Goal: Task Accomplishment & Management: Manage account settings

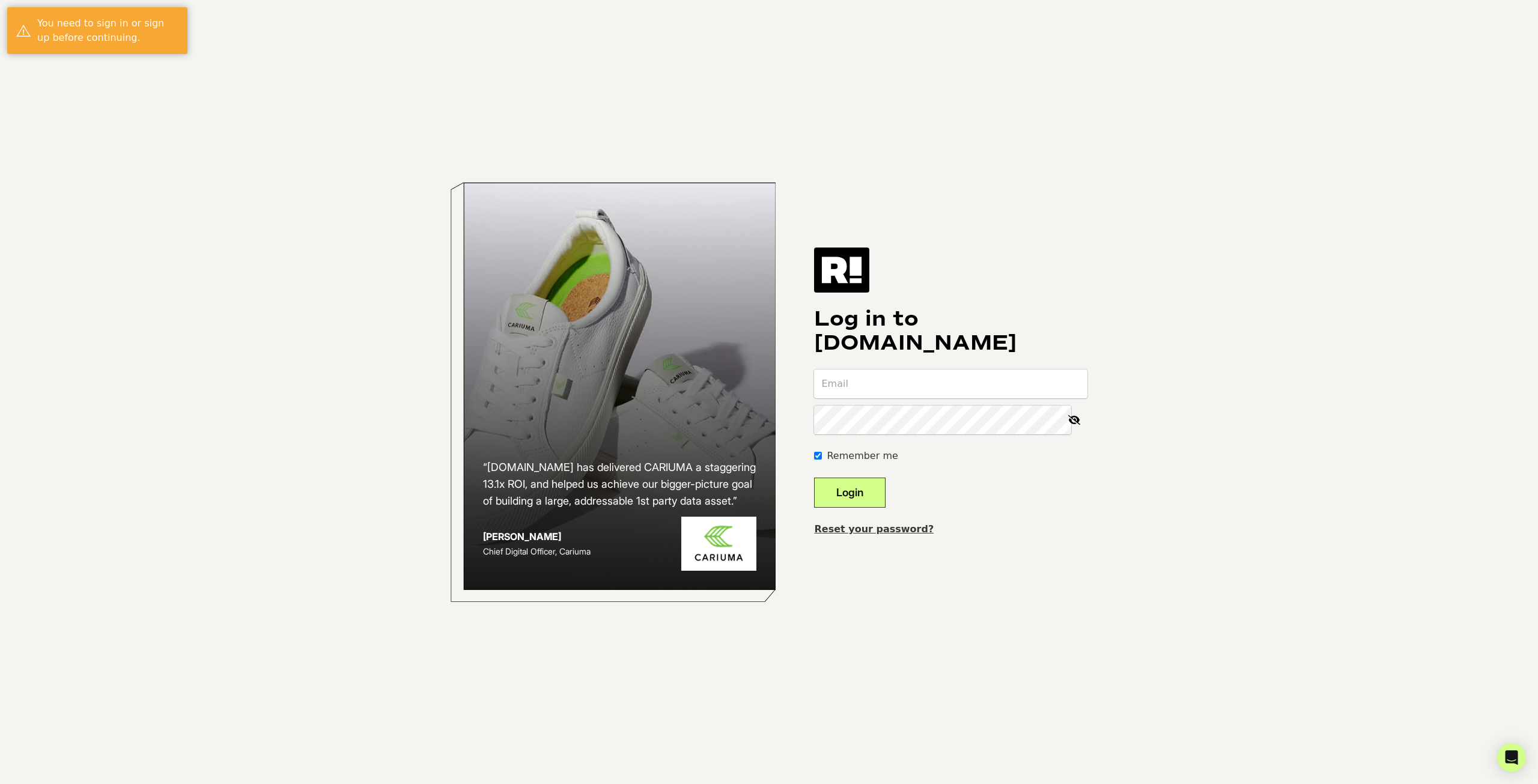
type input "[PERSON_NAME][EMAIL_ADDRESS][DOMAIN_NAME]"
click at [875, 489] on button "Login" at bounding box center [850, 492] width 72 height 30
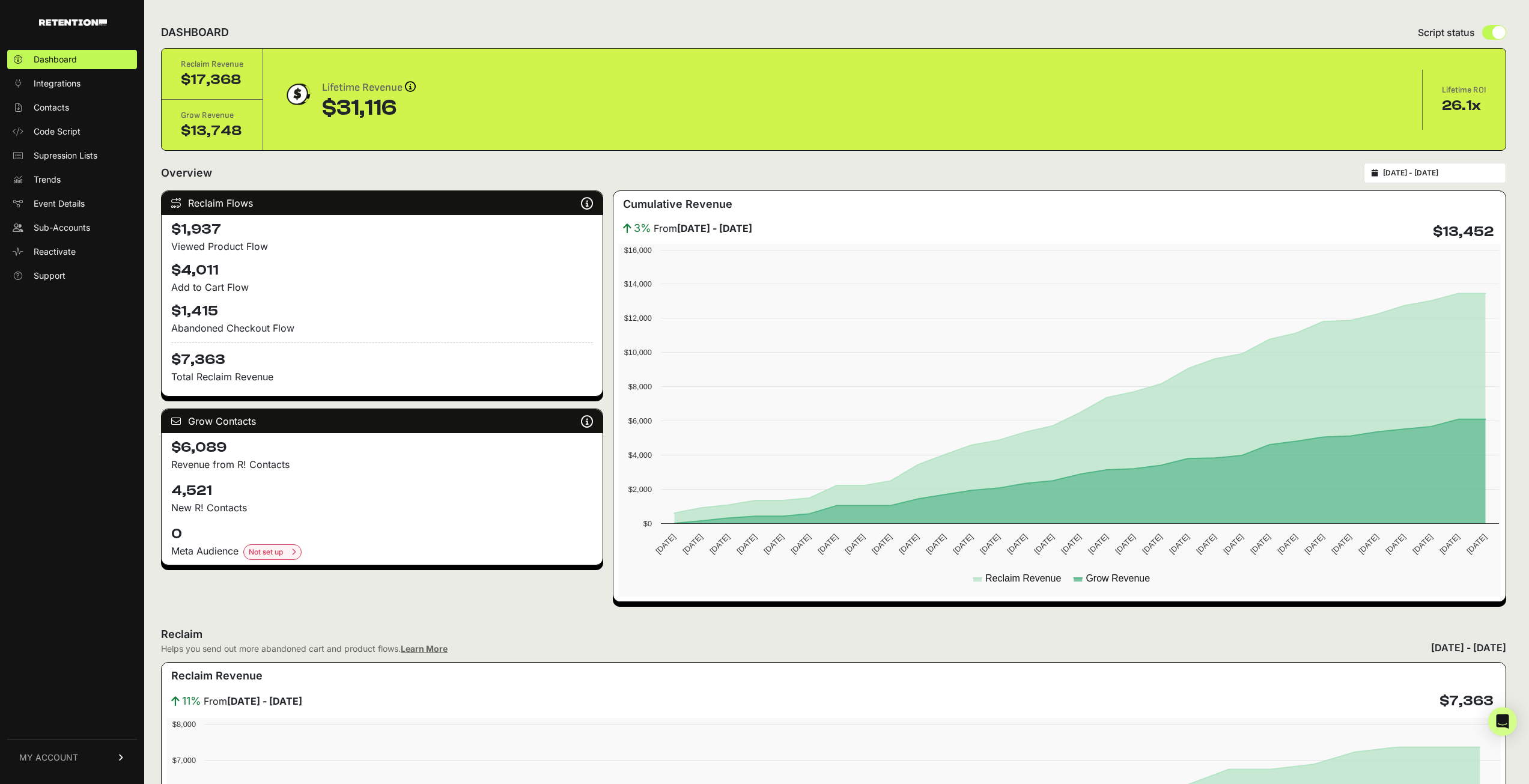
click at [100, 765] on link "MY ACCOUNT" at bounding box center [72, 757] width 130 height 37
click at [72, 737] on span "Subscription" at bounding box center [58, 742] width 50 height 12
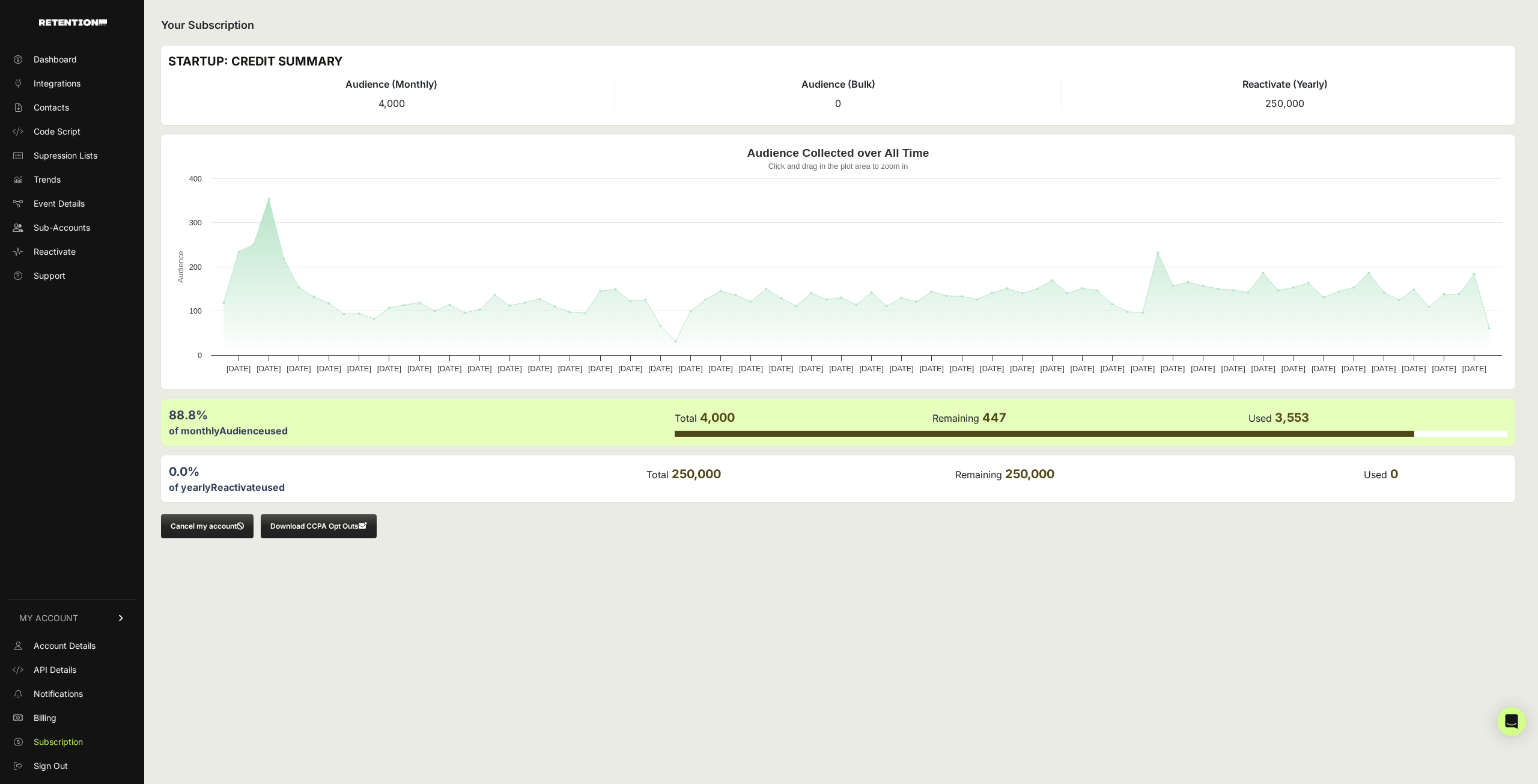
click at [106, 450] on div "Dashboard Integrations Contacts Code Script Supression Lists Trends Event Detai…" at bounding box center [72, 410] width 144 height 745
drag, startPoint x: 521, startPoint y: 594, endPoint x: 598, endPoint y: 657, distance: 99.5
click at [541, 611] on div "Your Subscription STARTUP: CREDIT SUMMARY Audience (Monthly) 4,000 Audience (Bu…" at bounding box center [838, 392] width 1388 height 784
click at [82, 719] on link "Billing" at bounding box center [72, 718] width 130 height 19
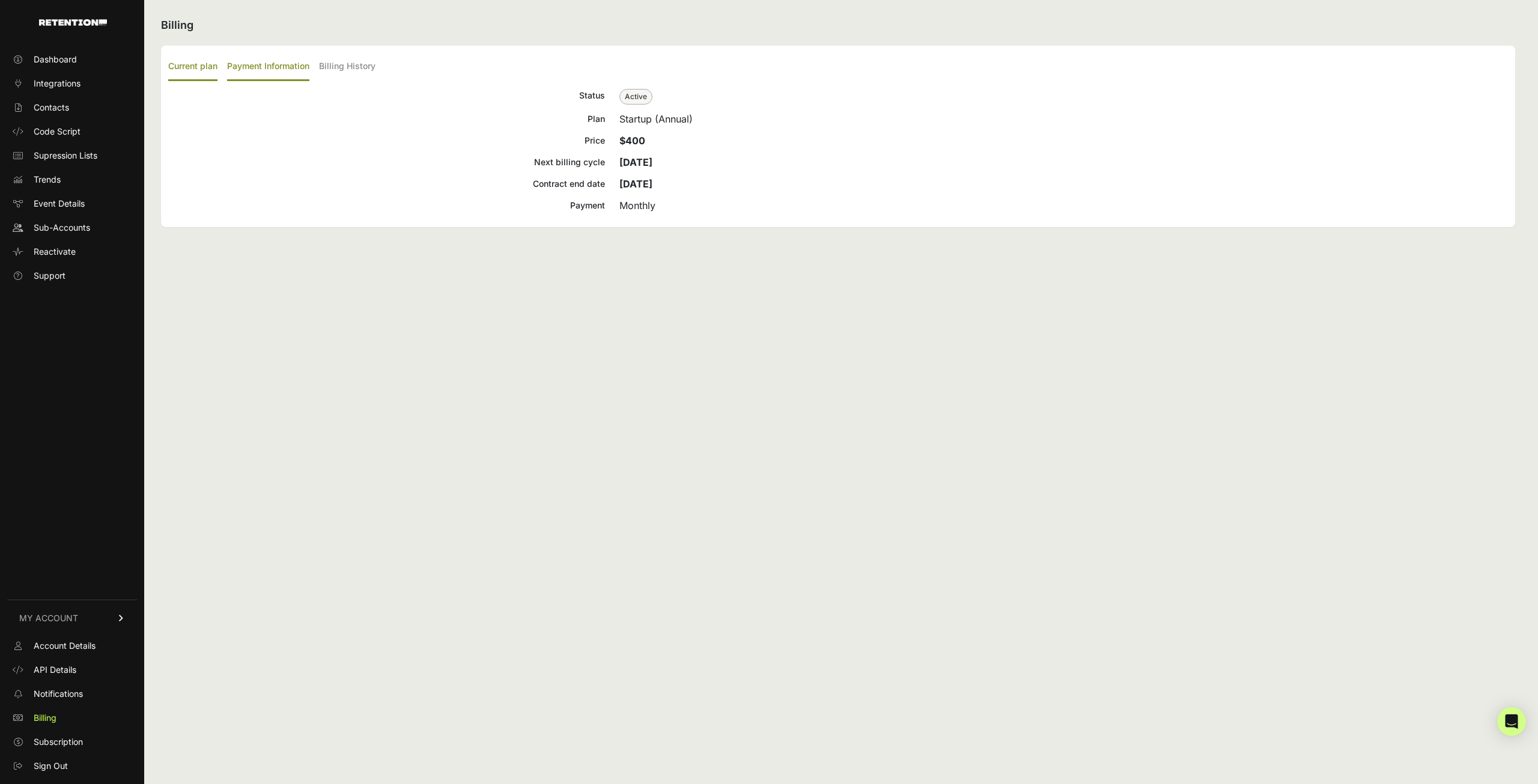
click at [282, 69] on label "Payment Information" at bounding box center [268, 67] width 82 height 28
click at [0, 0] on input "Payment Information" at bounding box center [0, 0] width 0 height 0
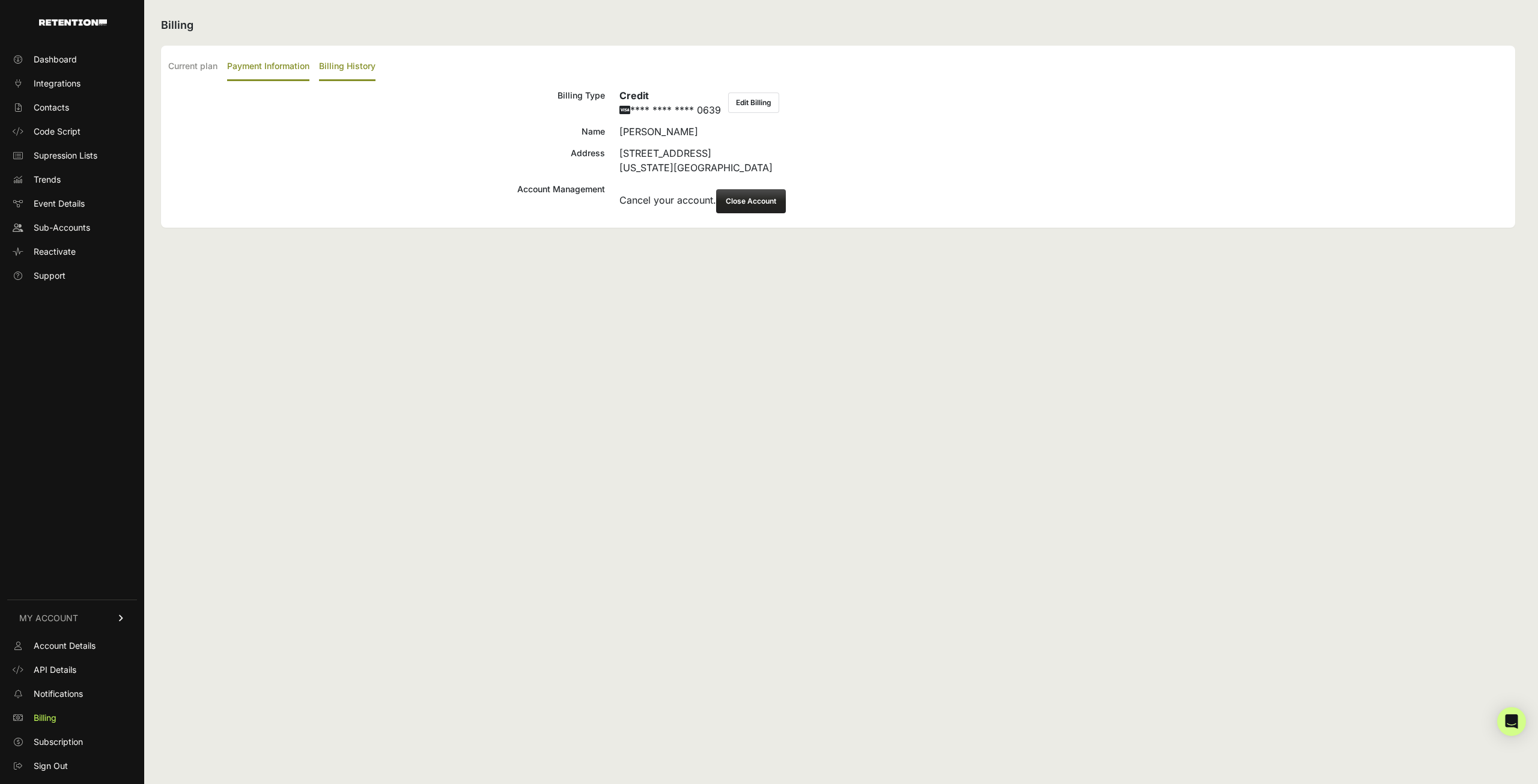
click at [321, 69] on label "Billing History" at bounding box center [347, 67] width 56 height 28
click at [0, 0] on input "Billing History" at bounding box center [0, 0] width 0 height 0
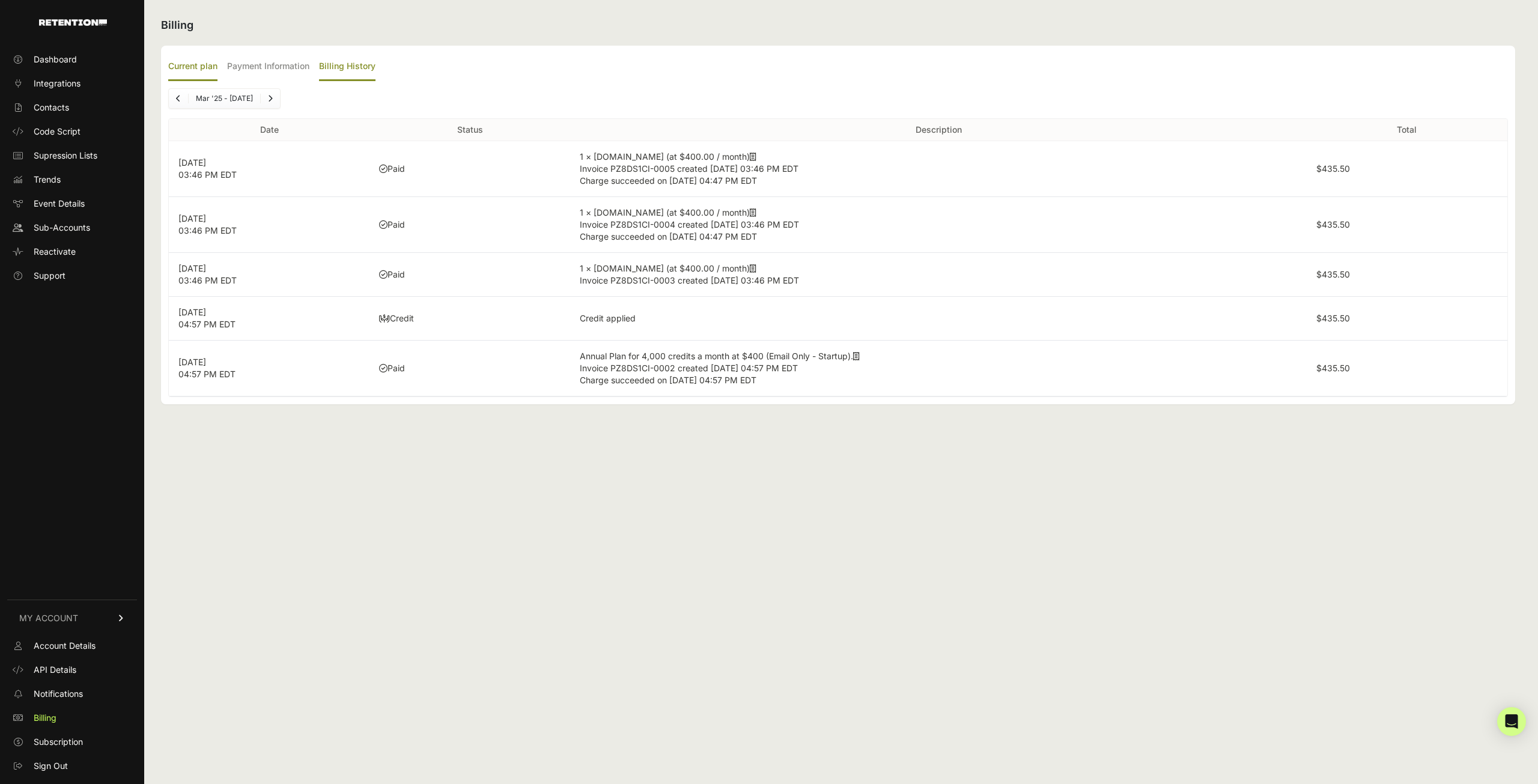
click at [186, 75] on label "Current plan" at bounding box center [193, 67] width 50 height 28
click at [0, 0] on input "Current plan" at bounding box center [0, 0] width 0 height 0
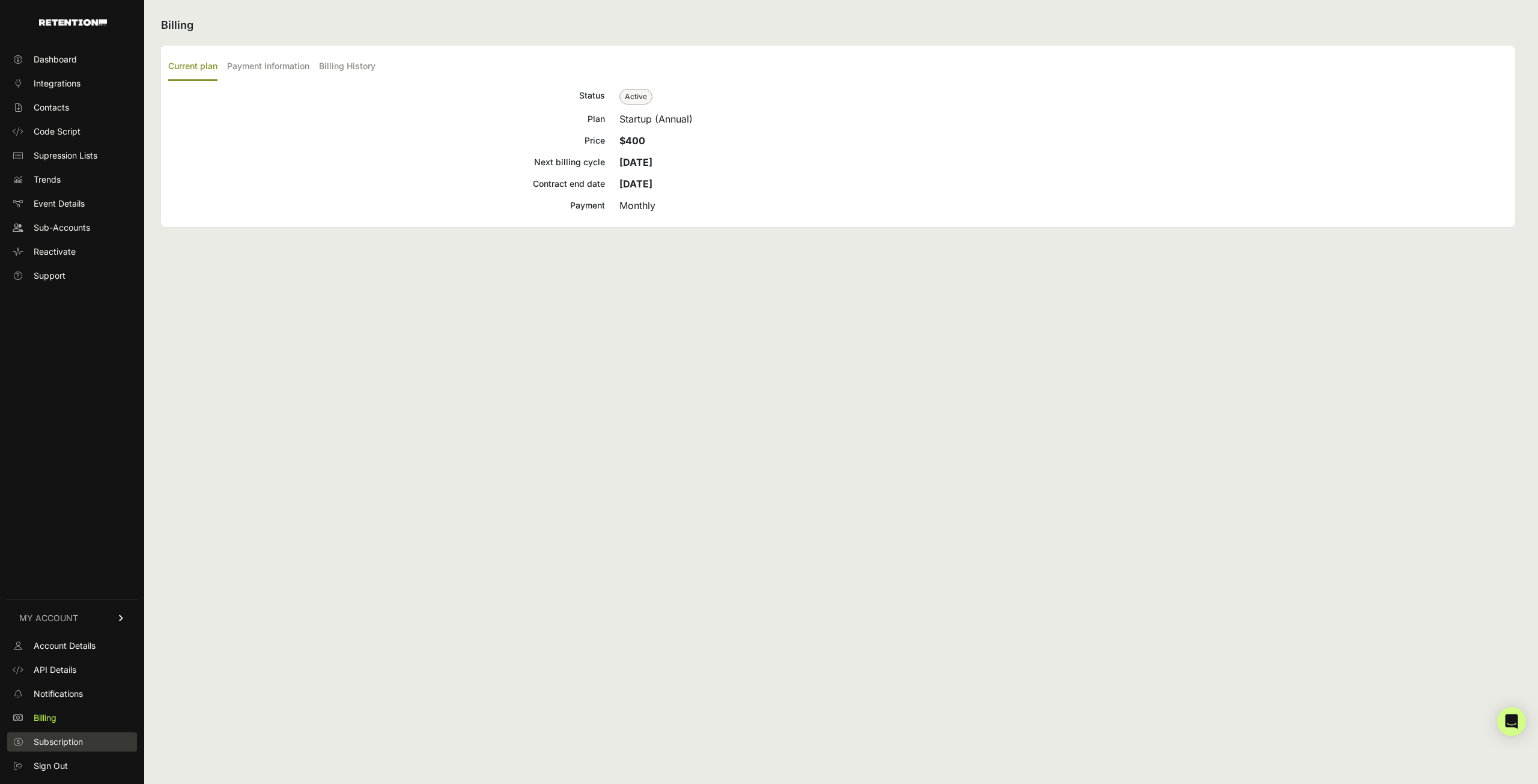
click at [96, 743] on link "Subscription" at bounding box center [72, 742] width 130 height 19
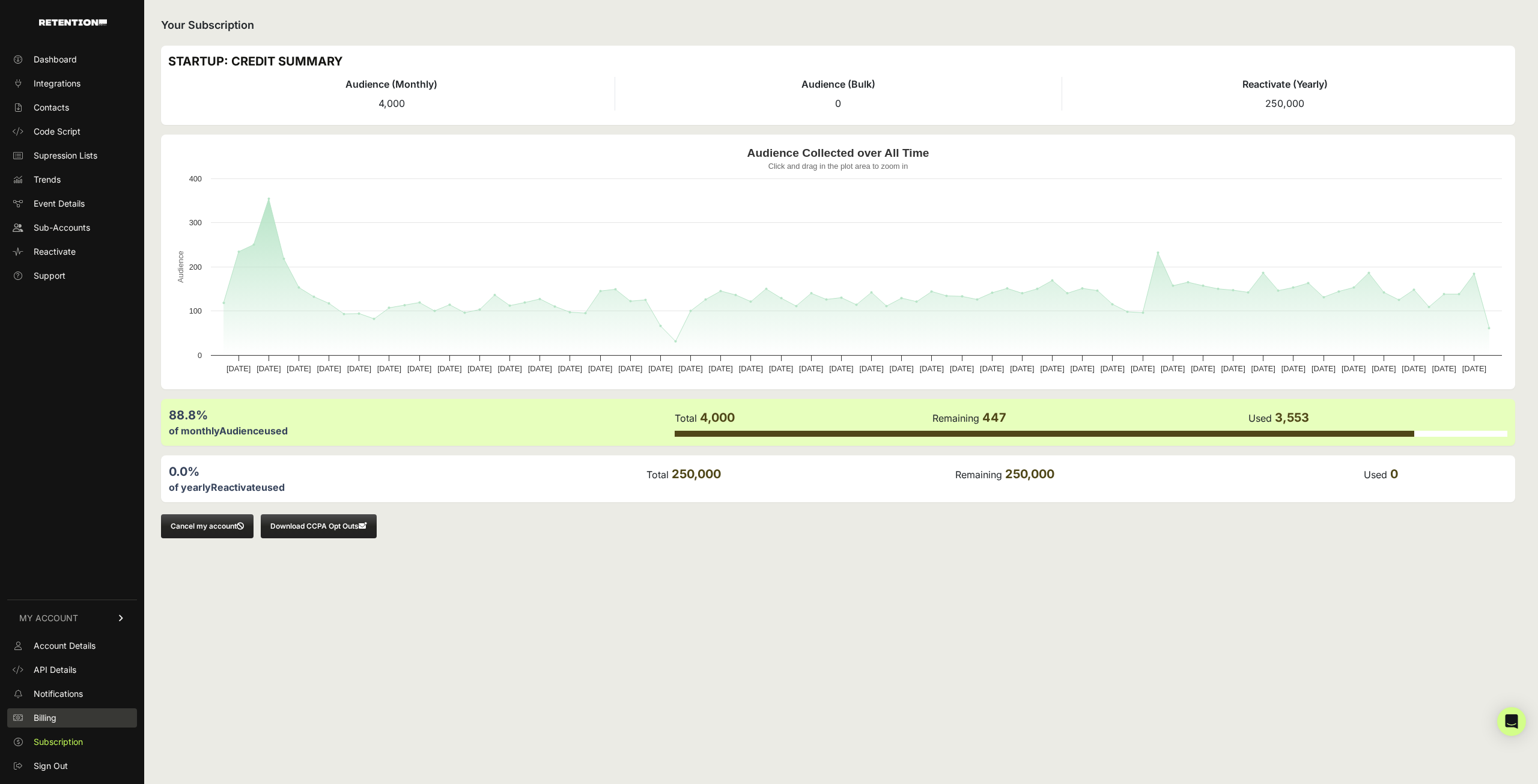
click at [70, 717] on link "Billing" at bounding box center [72, 718] width 130 height 19
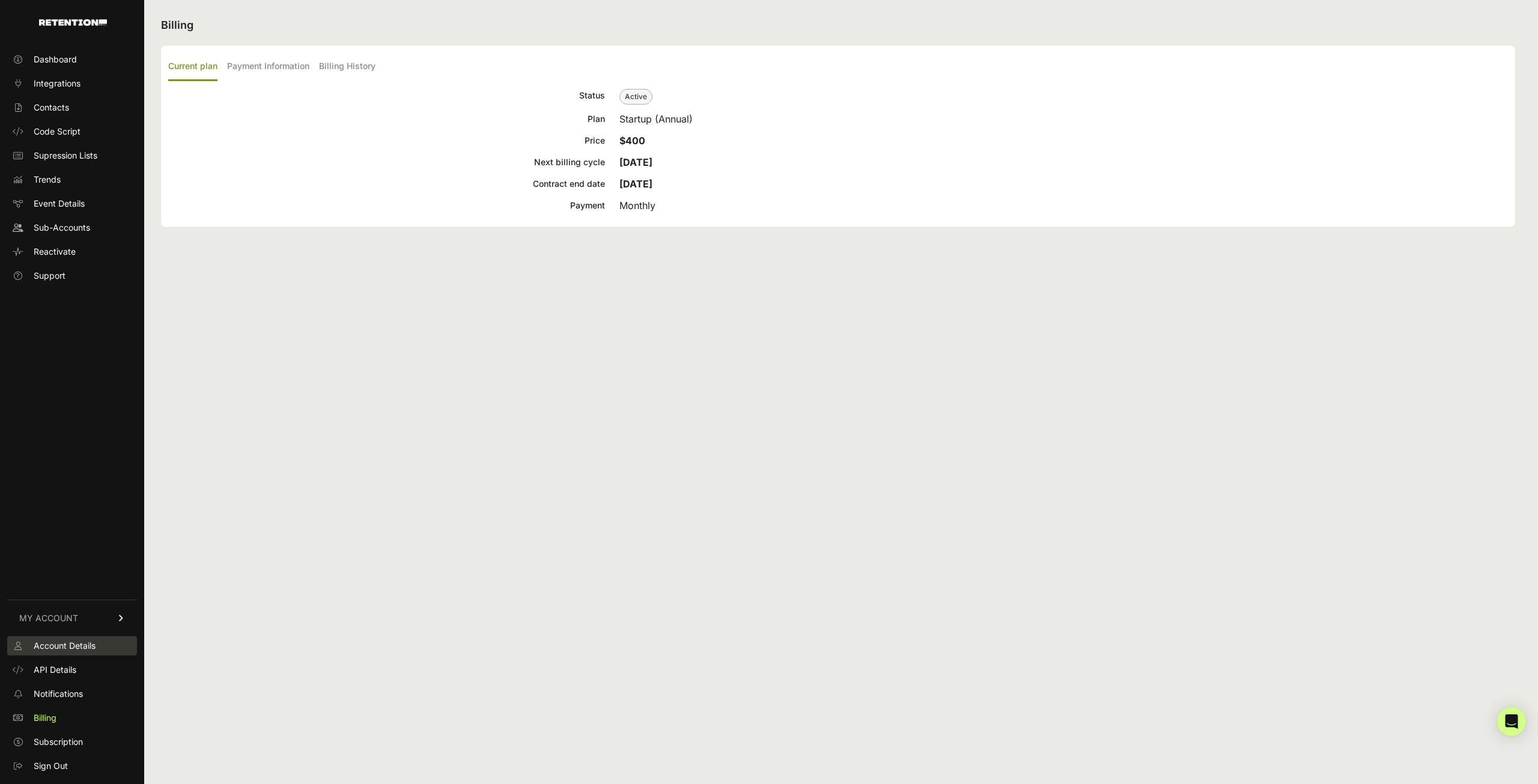
click at [113, 652] on link "Account Details" at bounding box center [72, 646] width 130 height 19
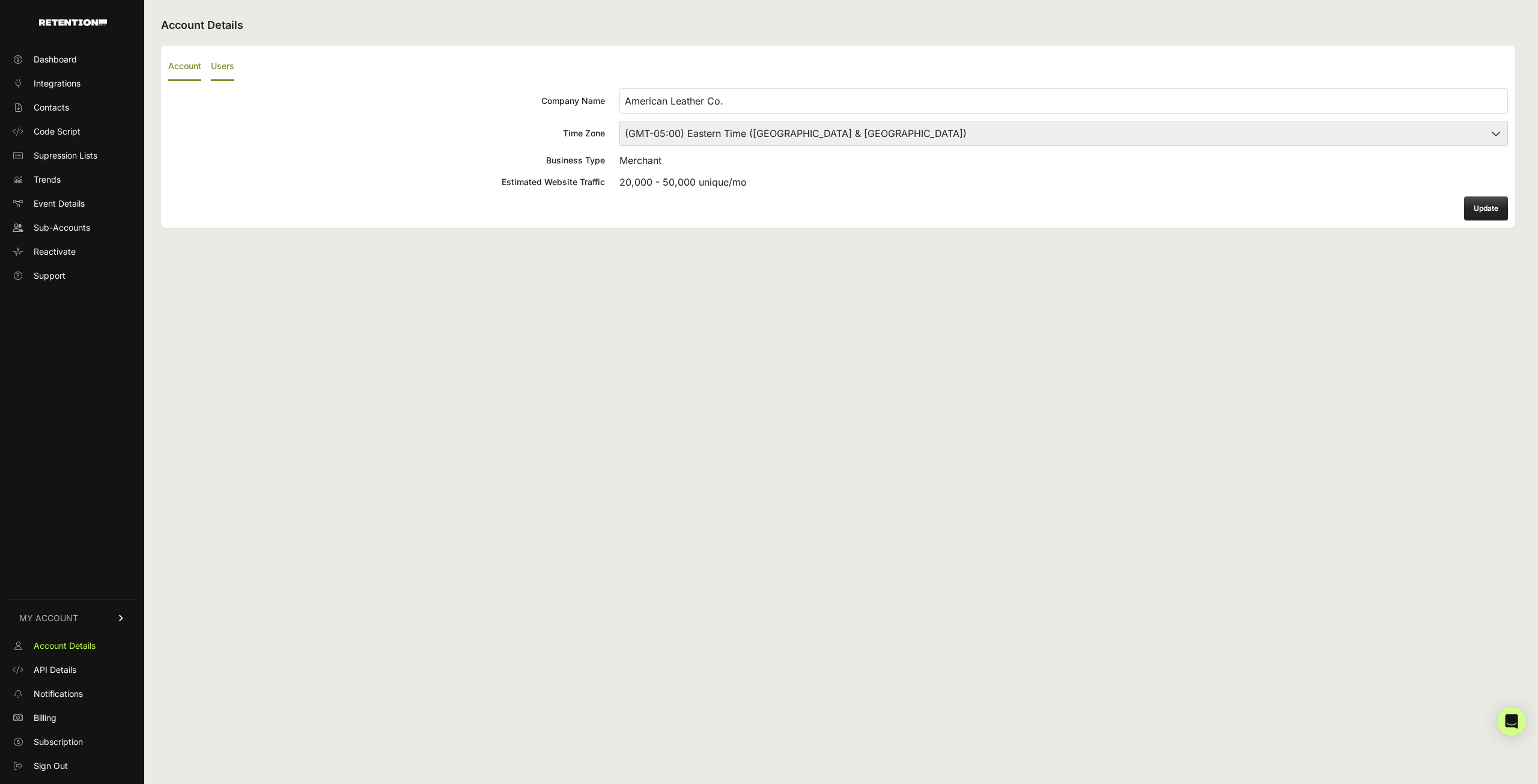
click at [231, 65] on label "Users" at bounding box center [223, 67] width 24 height 28
click at [0, 0] on input "Users" at bounding box center [0, 0] width 0 height 0
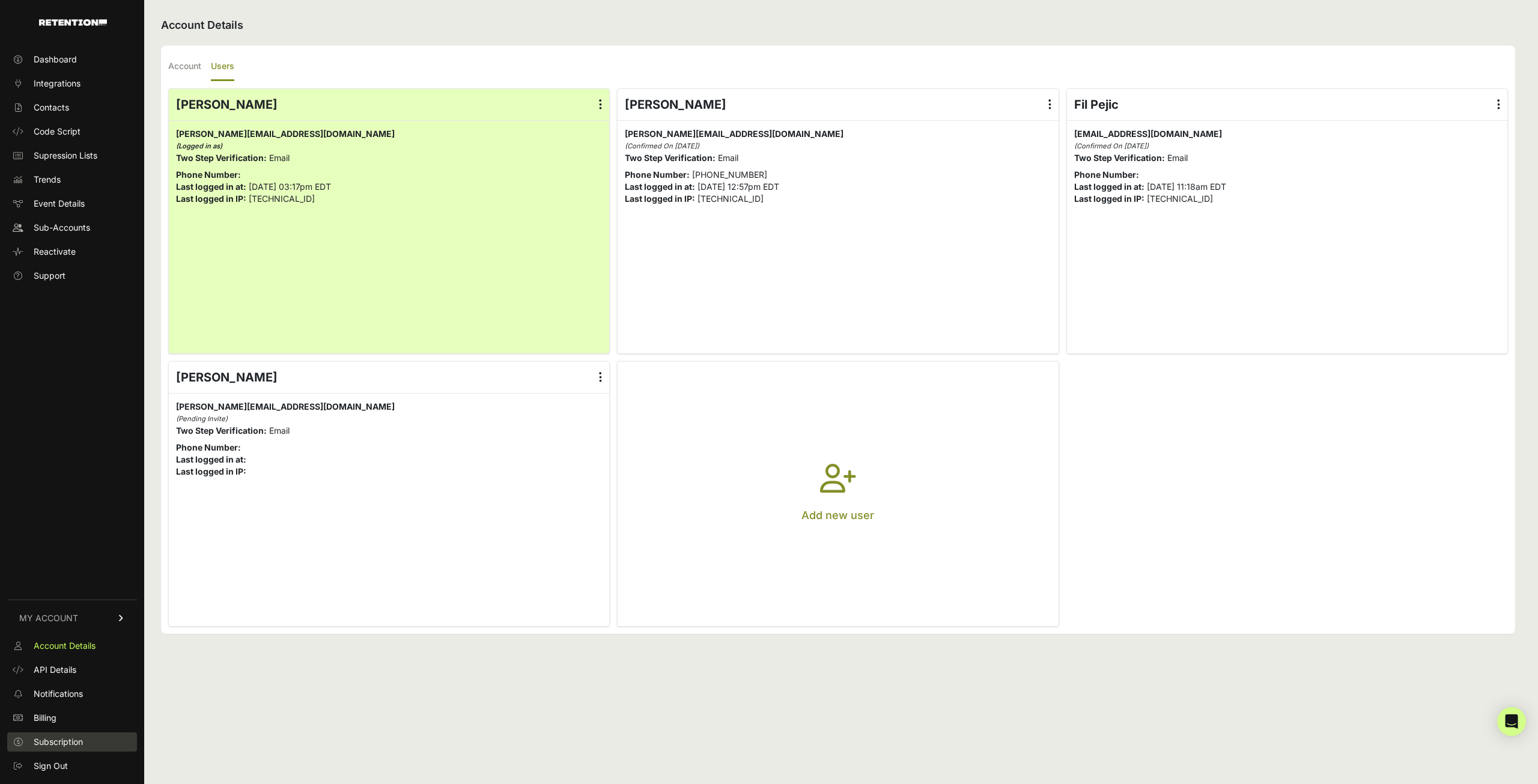
click at [81, 733] on link "Subscription" at bounding box center [72, 742] width 130 height 19
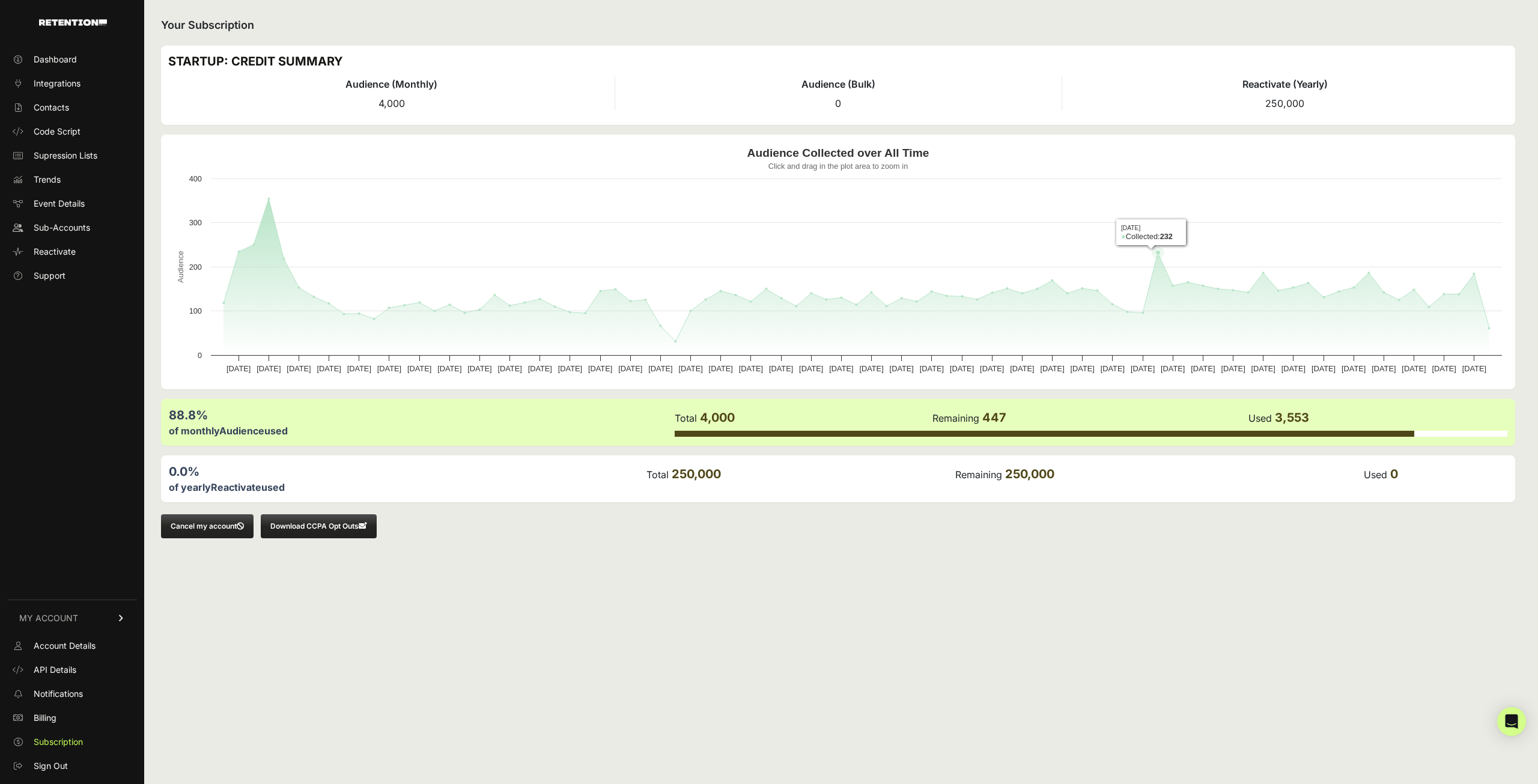
click at [1160, 298] on rect "Audience Collected over All Time" at bounding box center [838, 262] width 1340 height 241
click at [1177, 292] on rect "Audience Collected over All Time" at bounding box center [838, 262] width 1340 height 241
click at [1183, 283] on icon "Audience Collected over All Time" at bounding box center [1188, 282] width 12 height 12
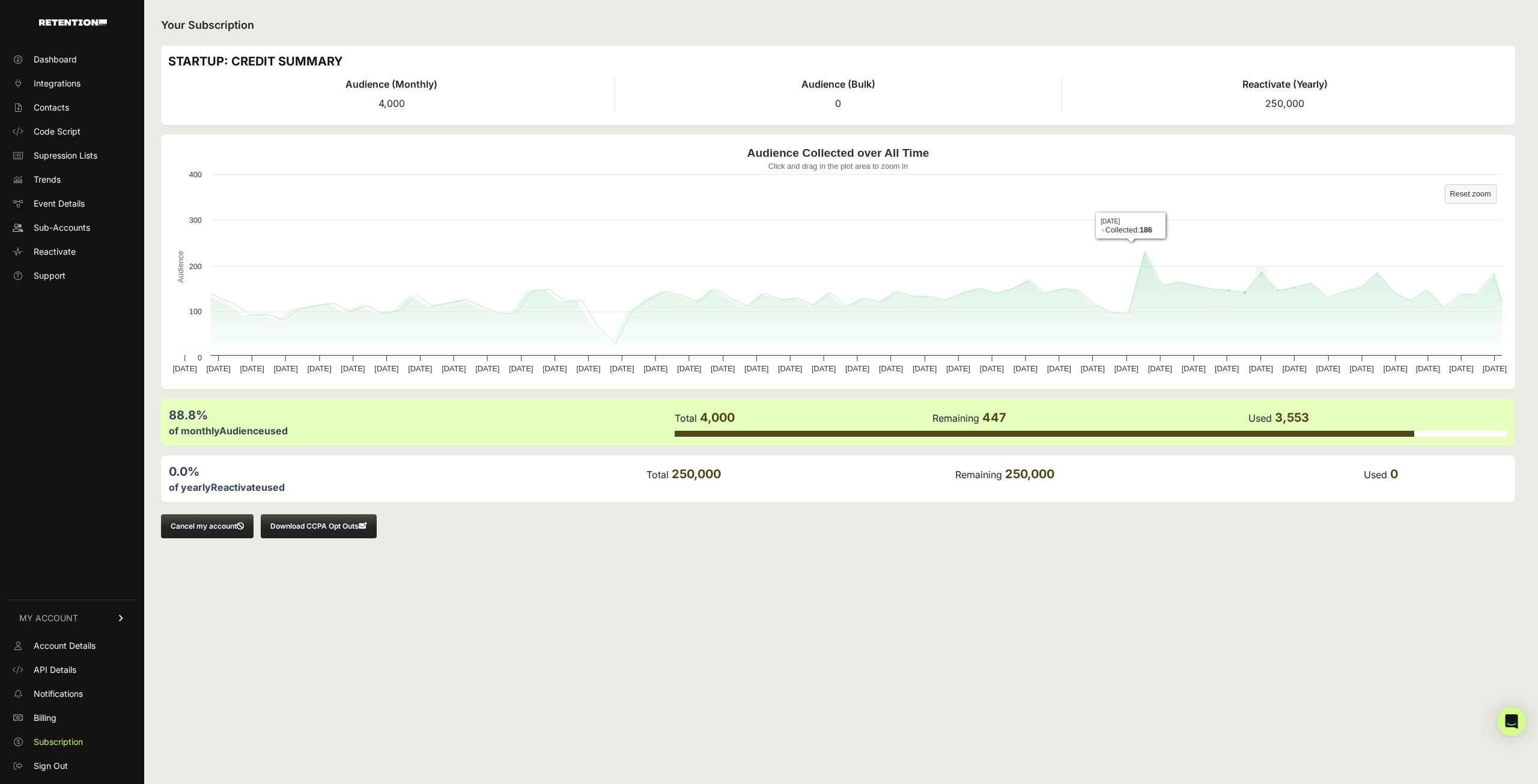
drag, startPoint x: 1280, startPoint y: 279, endPoint x: 1299, endPoint y: 281, distance: 19.1
click at [1281, 279] on icon "Created with Highcharts 12.4.0 Audience Audience Collected over All Time Click …" at bounding box center [838, 262] width 1340 height 241
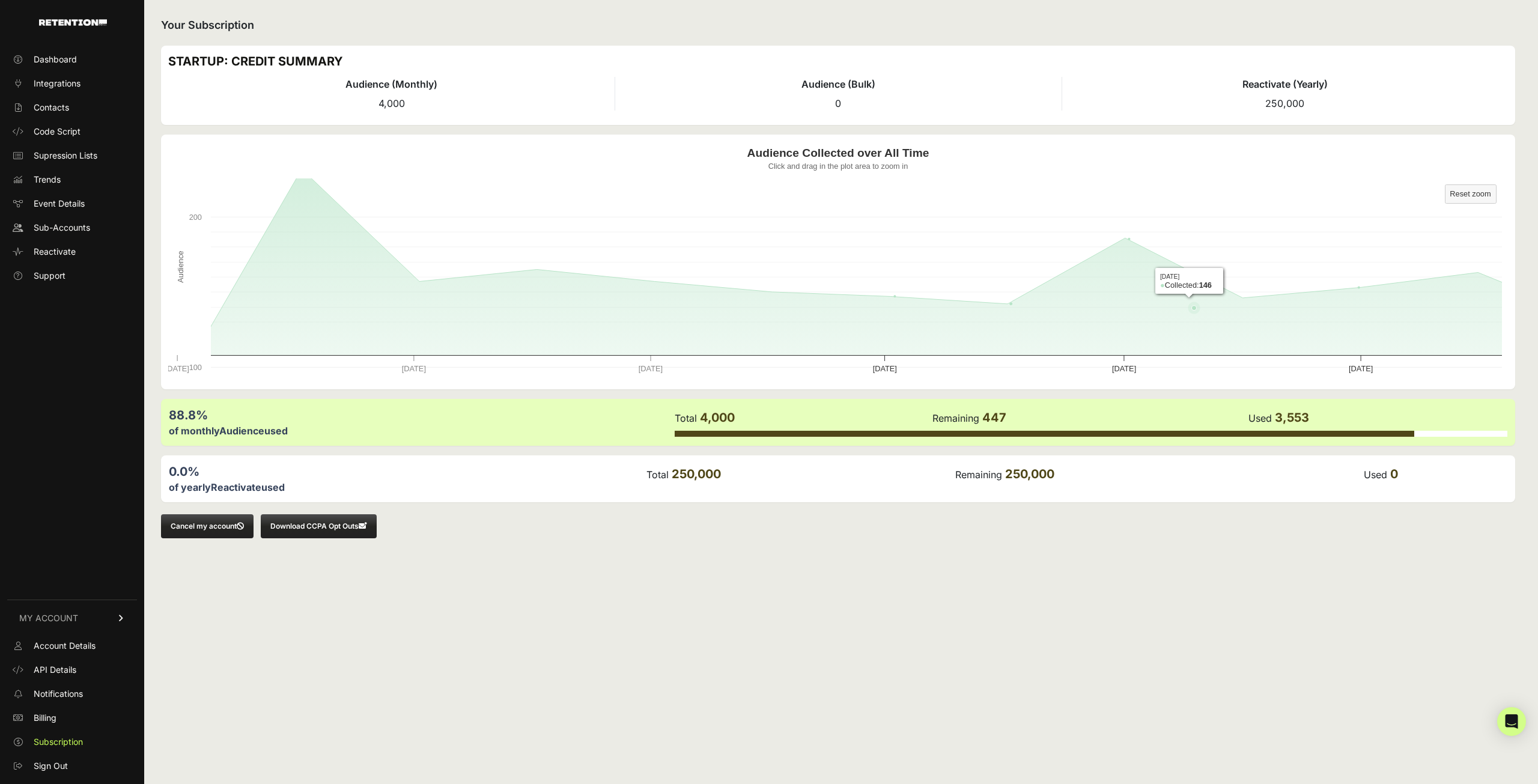
click at [1299, 281] on rect "Audience Collected over All Time" at bounding box center [838, 262] width 1340 height 241
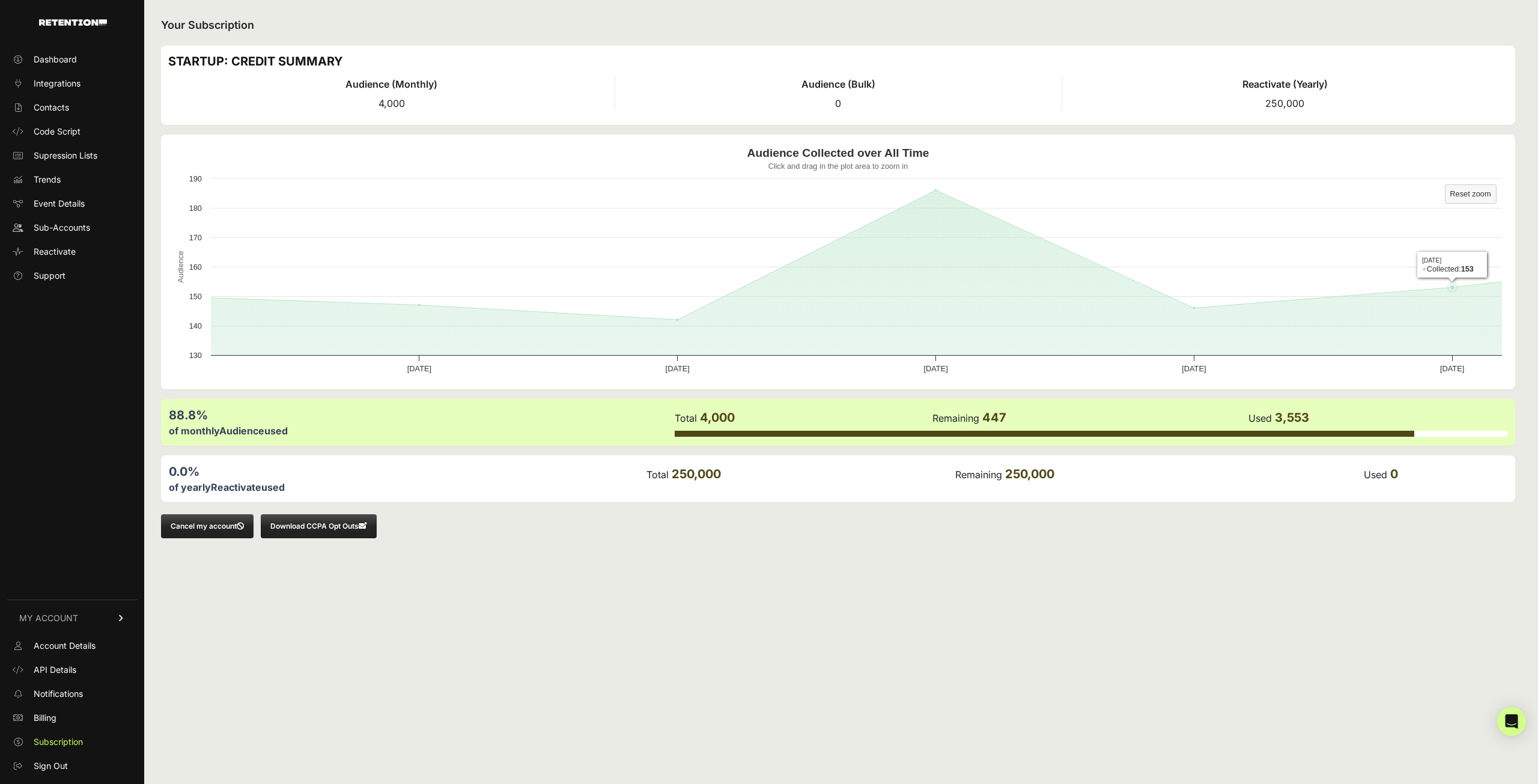
drag, startPoint x: 1325, startPoint y: 294, endPoint x: 1305, endPoint y: 295, distance: 20.0
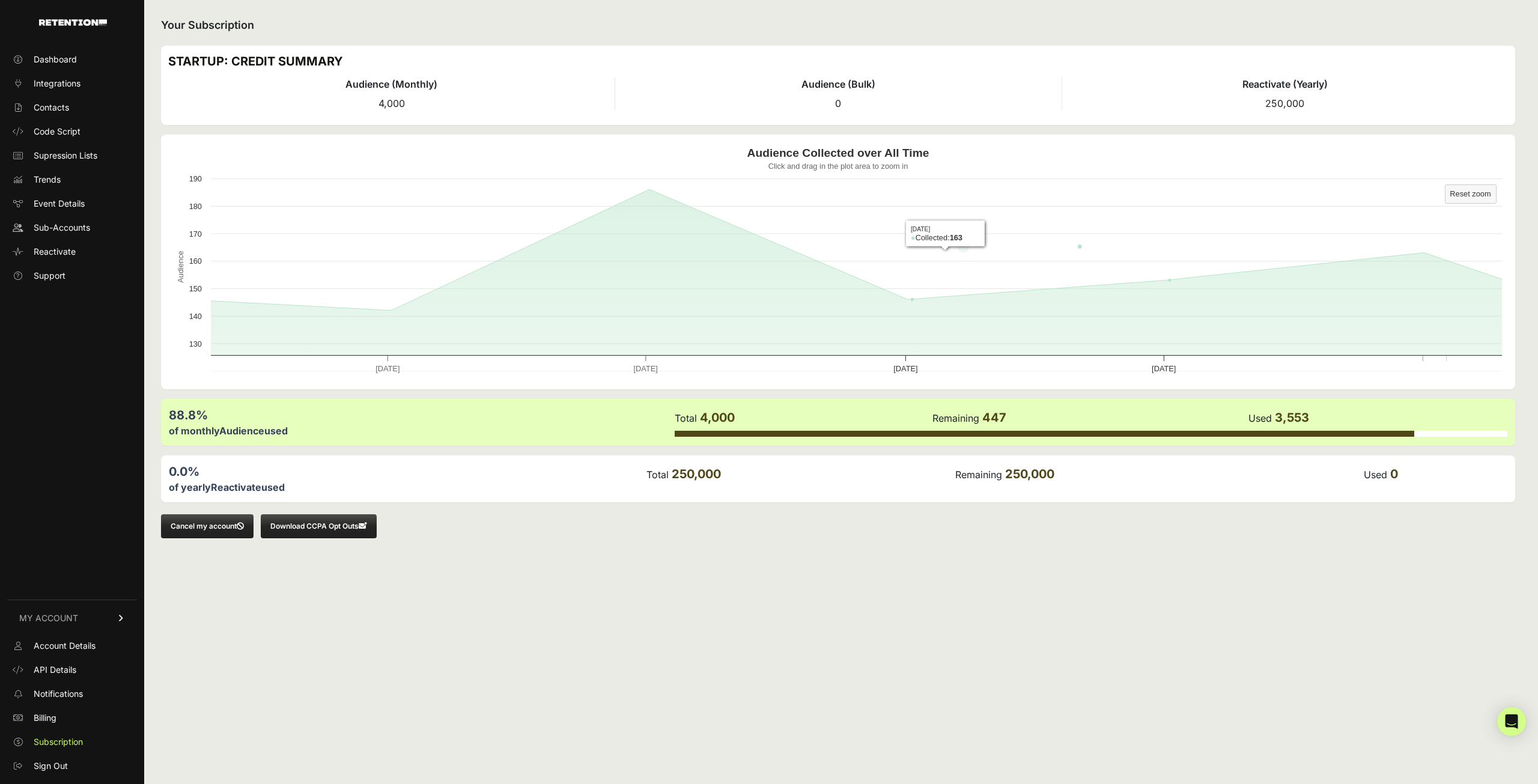
click at [1046, 293] on rect "Audience Collected over All Time" at bounding box center [838, 262] width 1340 height 241
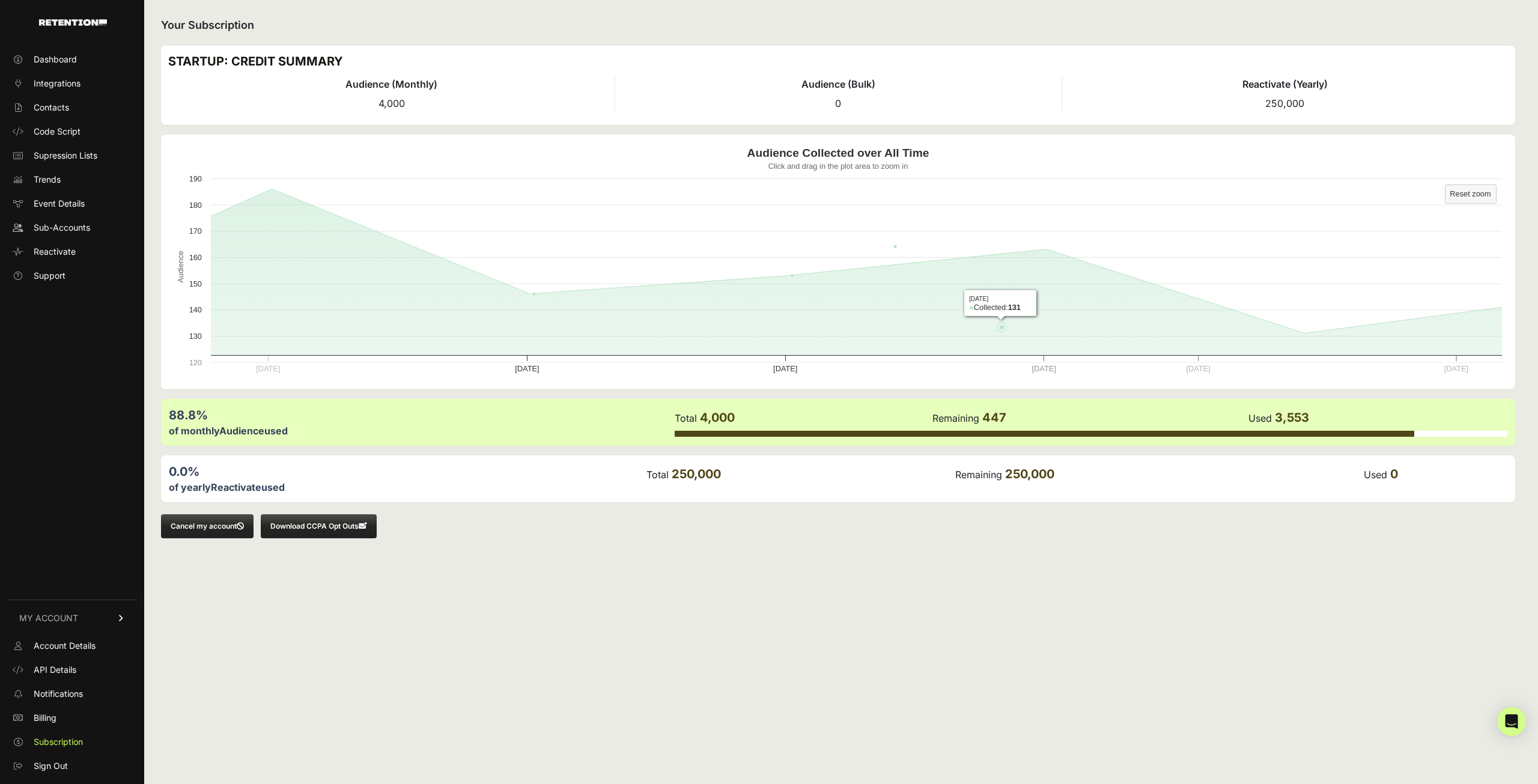
click at [1046, 293] on rect "Audience Collected over All Time" at bounding box center [838, 262] width 1340 height 241
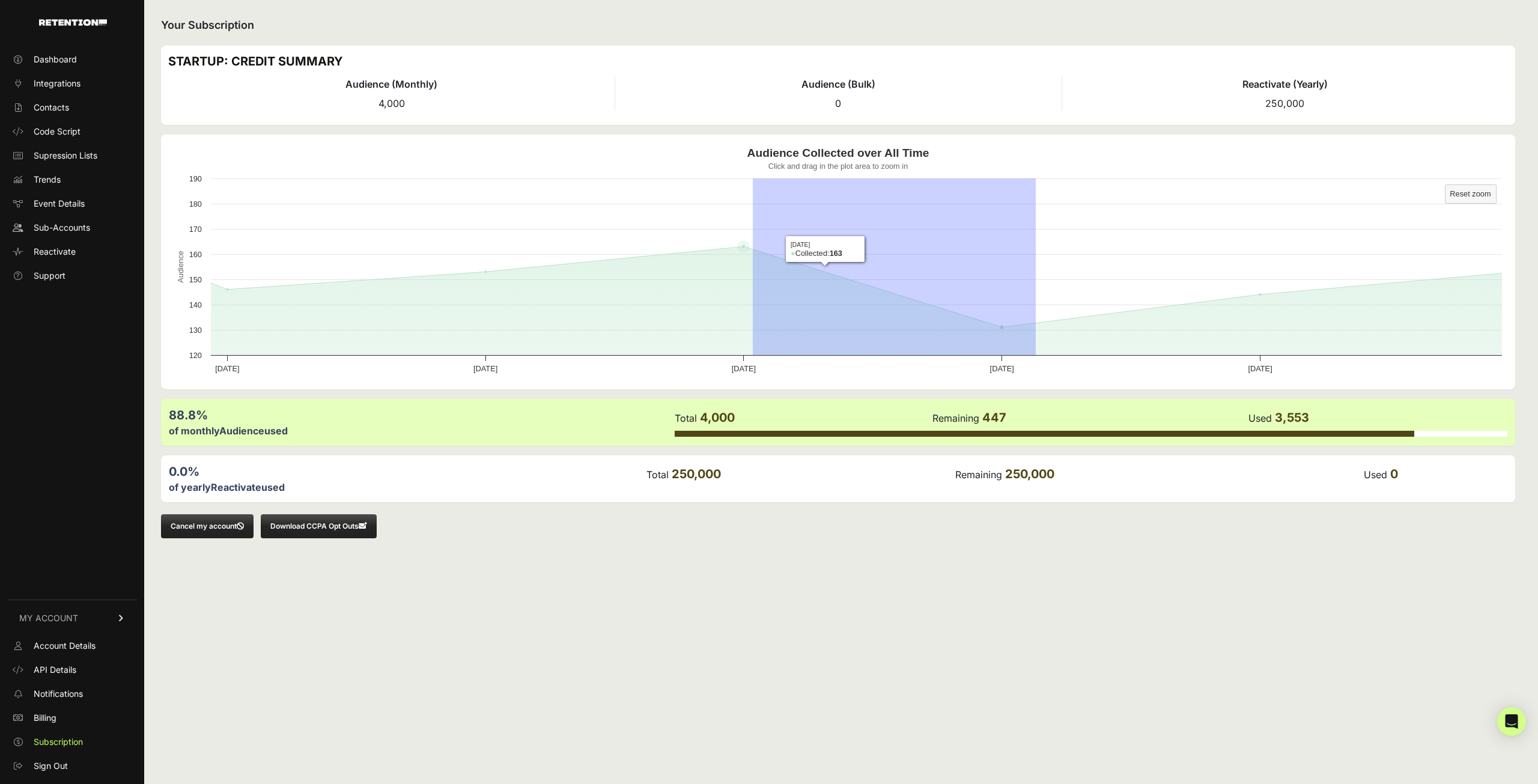
drag, startPoint x: 1036, startPoint y: 293, endPoint x: 736, endPoint y: 321, distance: 301.3
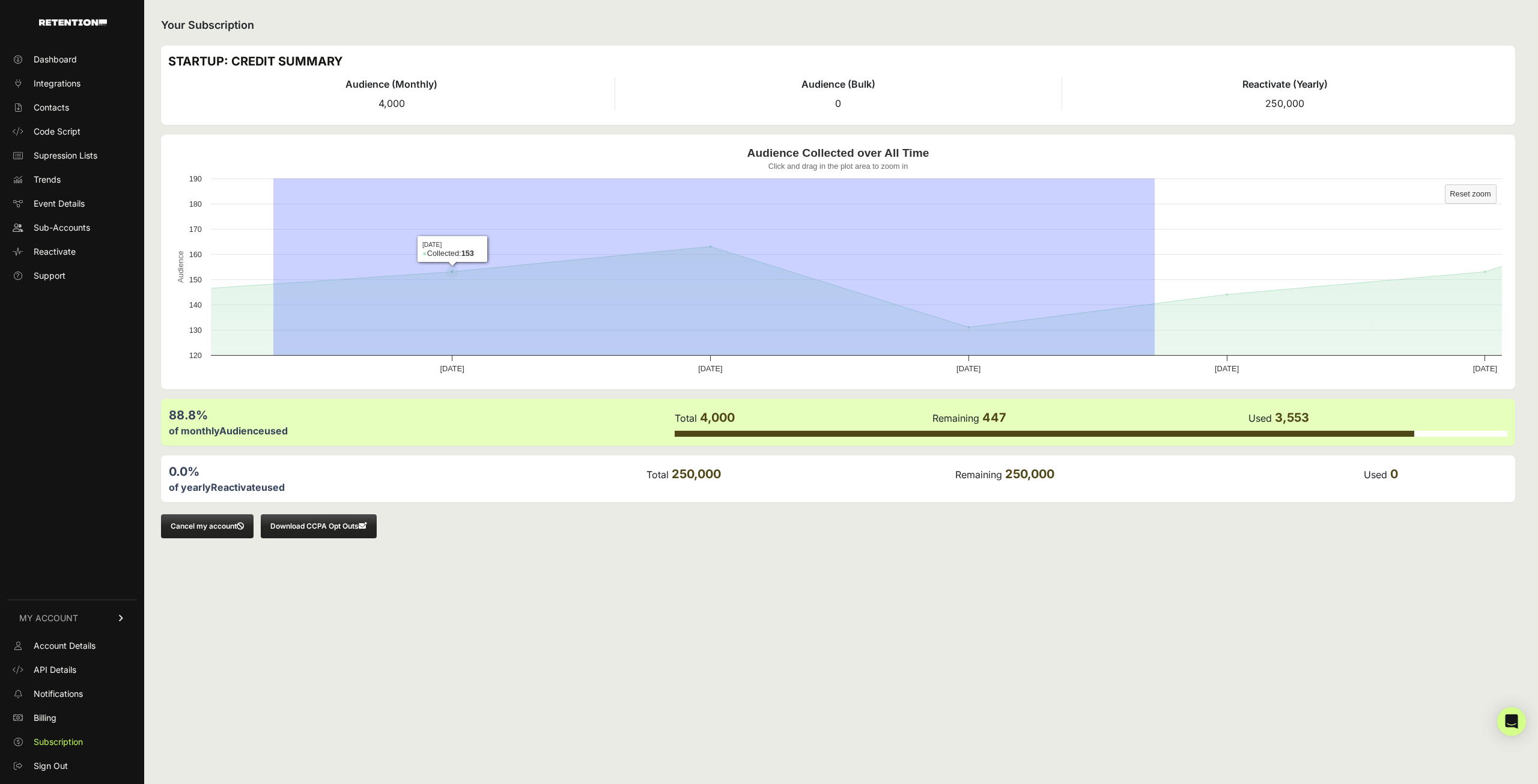
drag, startPoint x: 1155, startPoint y: 315, endPoint x: 270, endPoint y: 331, distance: 885.1
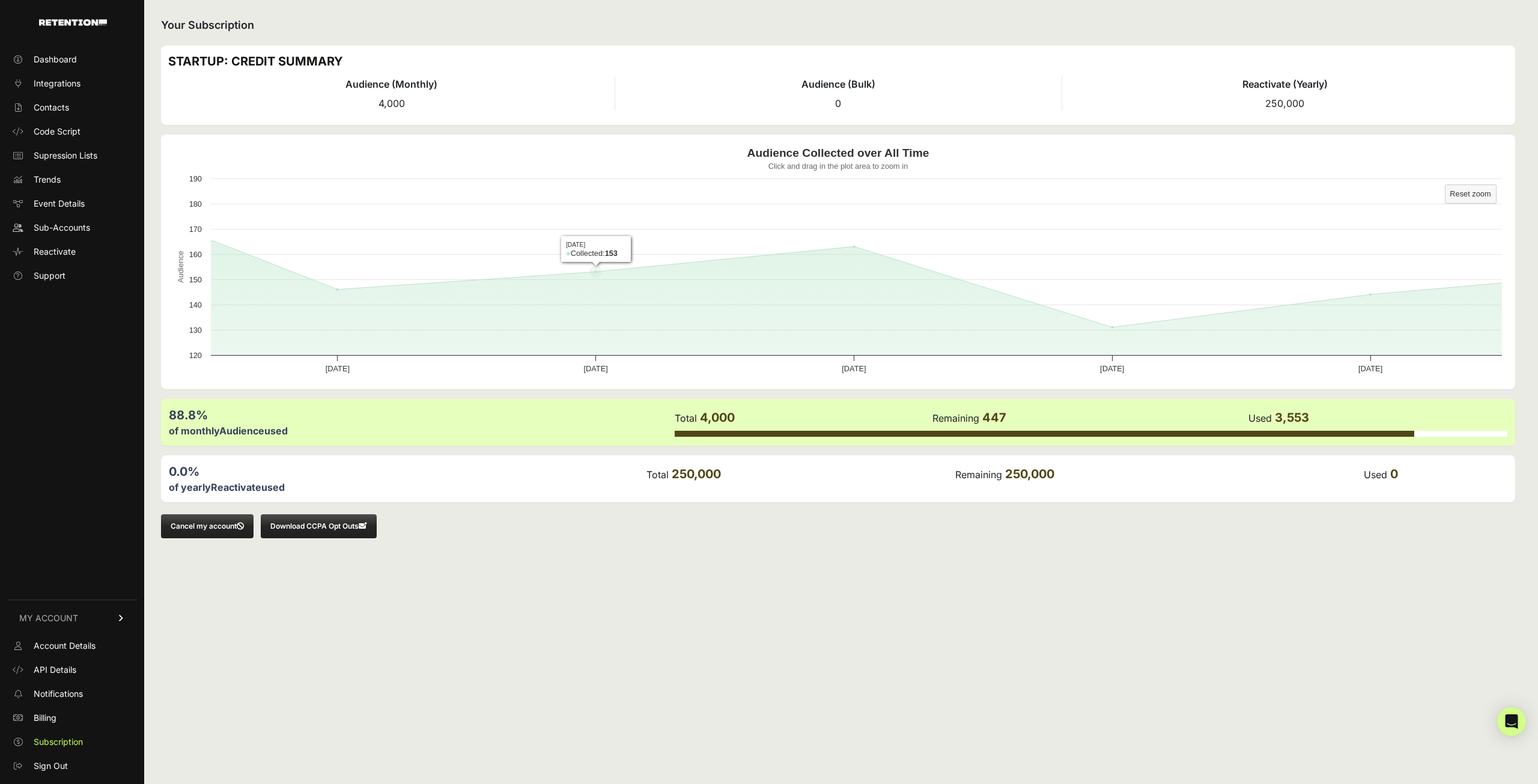
click at [706, 190] on rect "Audience Collected over All Time" at bounding box center [838, 262] width 1340 height 241
click at [1001, 228] on rect "Audience Collected over All Time" at bounding box center [838, 262] width 1340 height 241
drag, startPoint x: 1006, startPoint y: 228, endPoint x: 1041, endPoint y: 226, distance: 35.1
click at [1009, 228] on rect "Audience Collected over All Time" at bounding box center [838, 262] width 1340 height 241
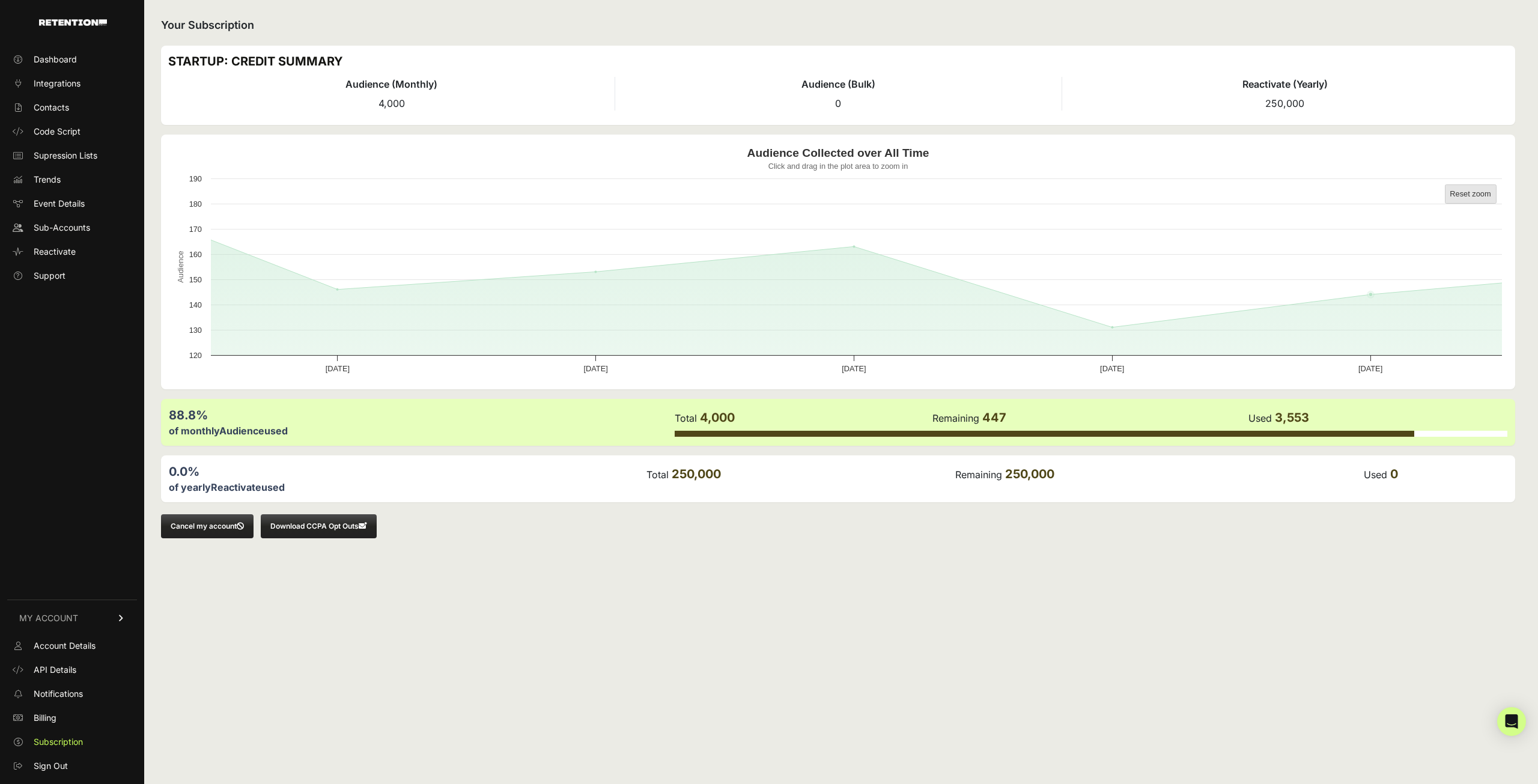
click at [1464, 192] on text "Reset zoom" at bounding box center [1470, 194] width 41 height 9
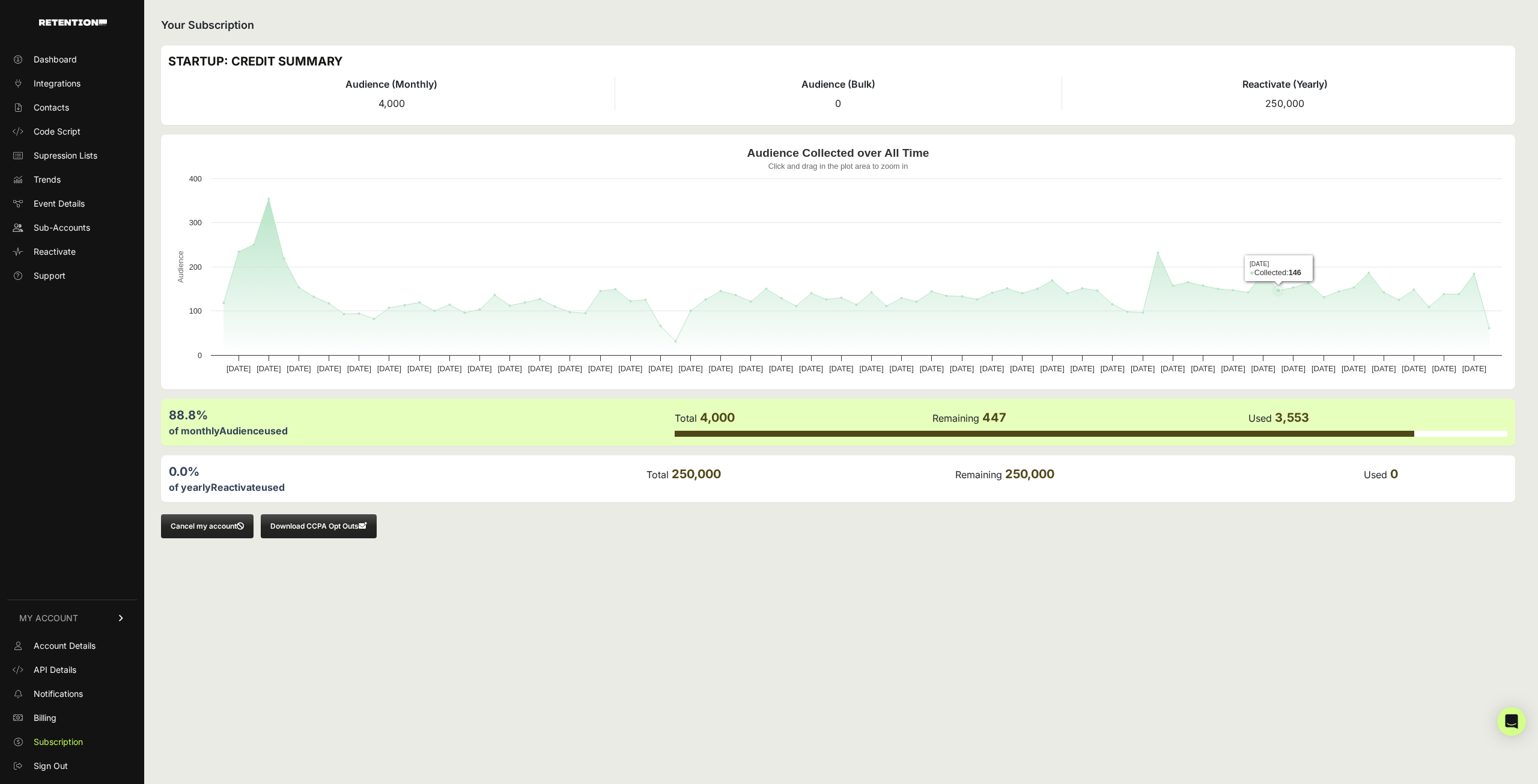
click at [1274, 301] on rect "Audience Collected over All Time" at bounding box center [838, 262] width 1340 height 241
click at [1484, 299] on icon "Audience Collected over All Time" at bounding box center [857, 270] width 1266 height 142
click at [1300, 293] on rect "Audience Collected over All Time" at bounding box center [838, 262] width 1340 height 241
click at [1328, 294] on icon "Audience Collected over All Time" at bounding box center [1324, 298] width 12 height 12
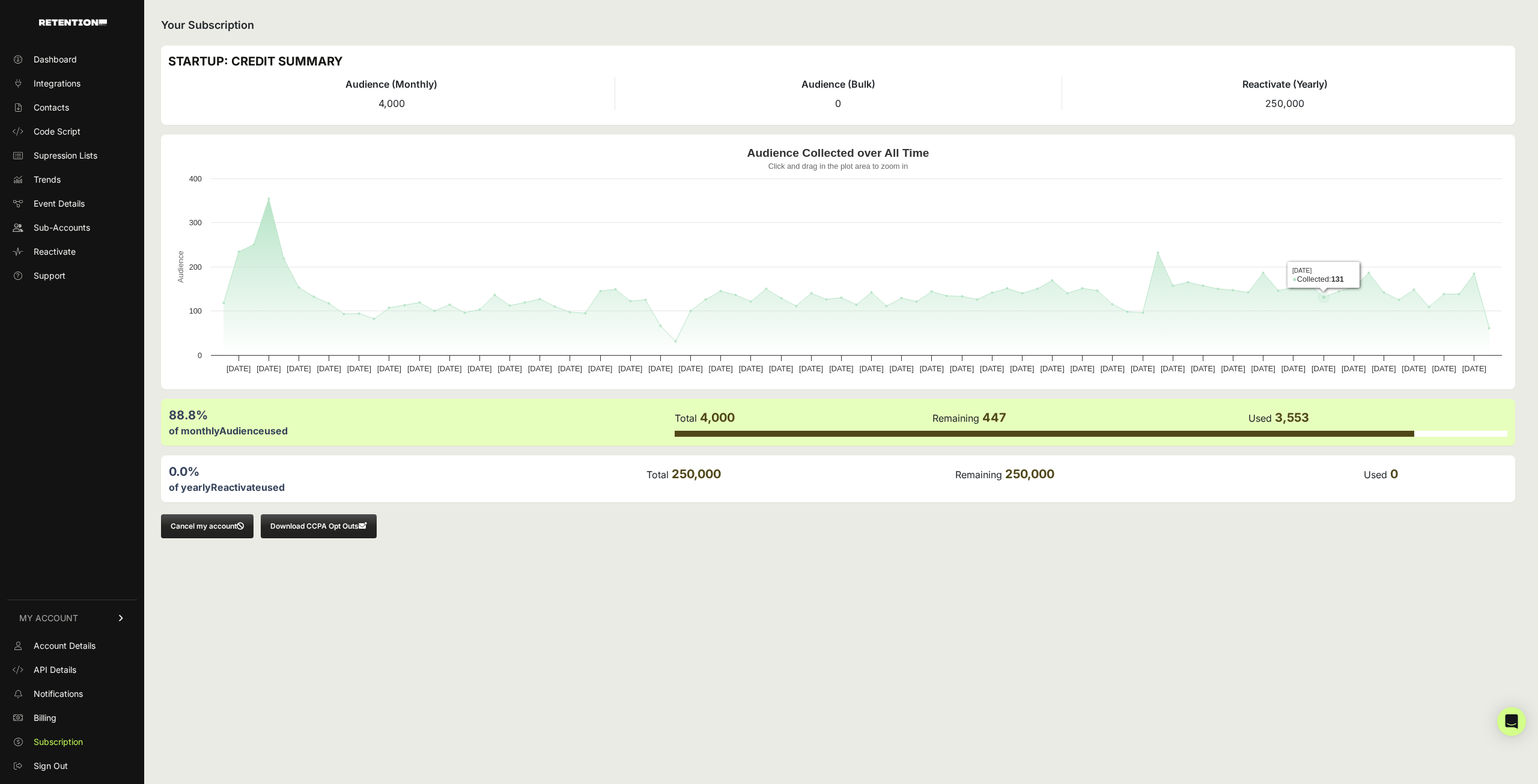
click at [1328, 294] on icon "Audience Collected over All Time" at bounding box center [1324, 298] width 12 height 12
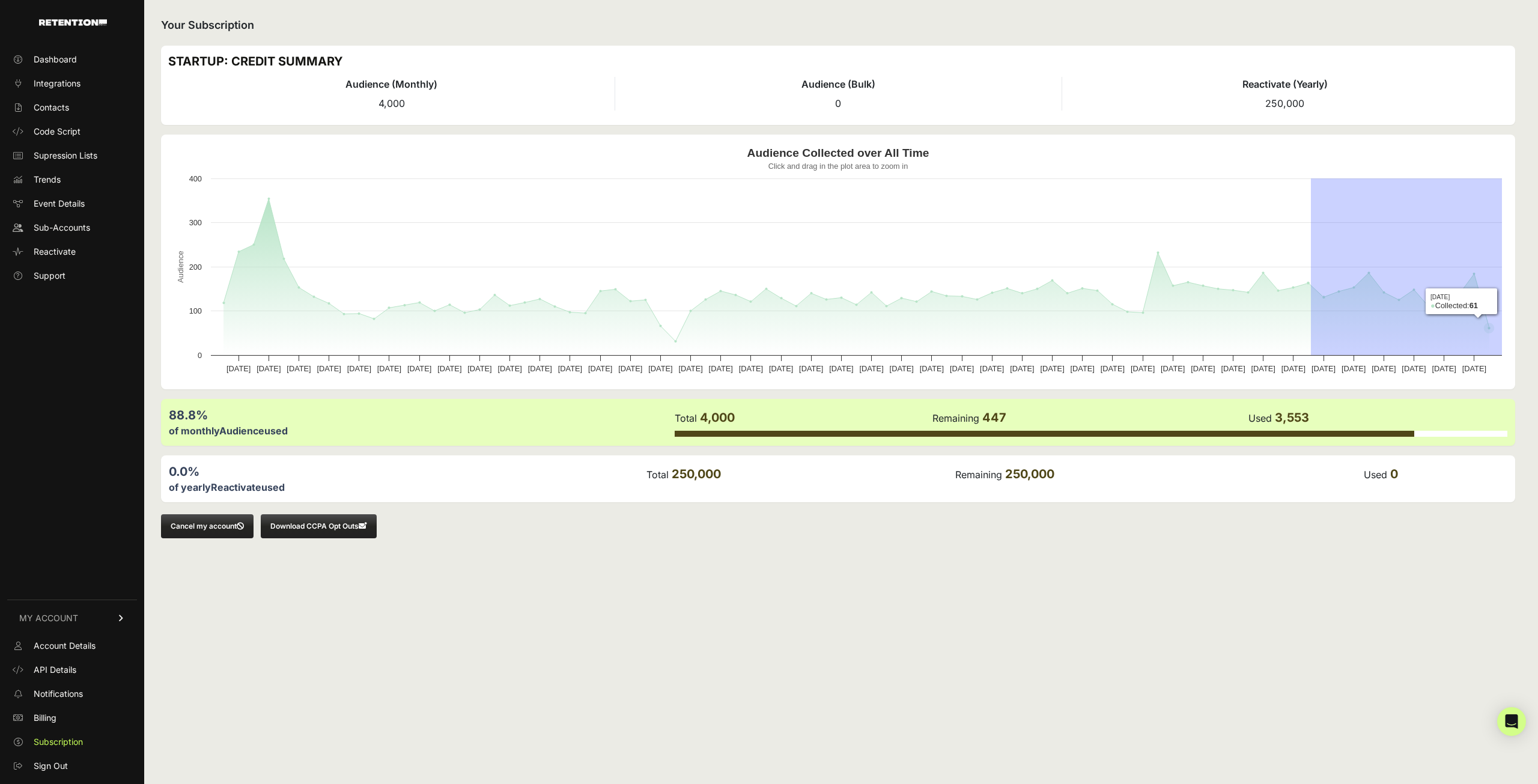
drag, startPoint x: 1311, startPoint y: 300, endPoint x: 1538, endPoint y: 316, distance: 227.6
click at [1538, 316] on div "Dashboard Integrations Contacts Code Script Supression Lists Trends Event Detai…" at bounding box center [769, 392] width 1538 height 784
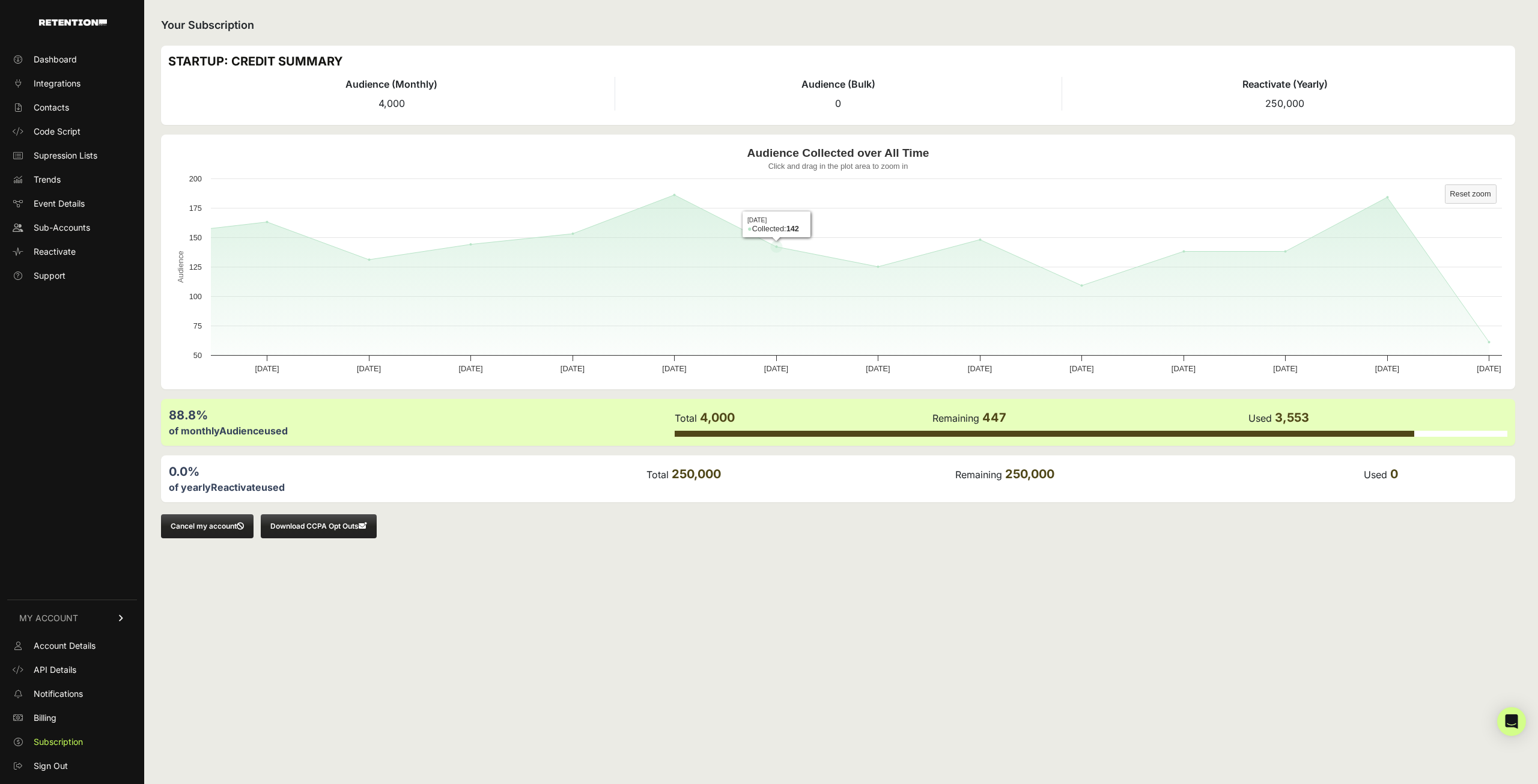
click at [758, 210] on rect "Audience Collected over All Time" at bounding box center [838, 262] width 1340 height 241
click at [758, 209] on rect "Audience Collected over All Time" at bounding box center [838, 262] width 1340 height 241
click at [929, 223] on rect "Audience Collected over All Time" at bounding box center [838, 262] width 1340 height 241
drag, startPoint x: 929, startPoint y: 223, endPoint x: 1537, endPoint y: 212, distance: 608.1
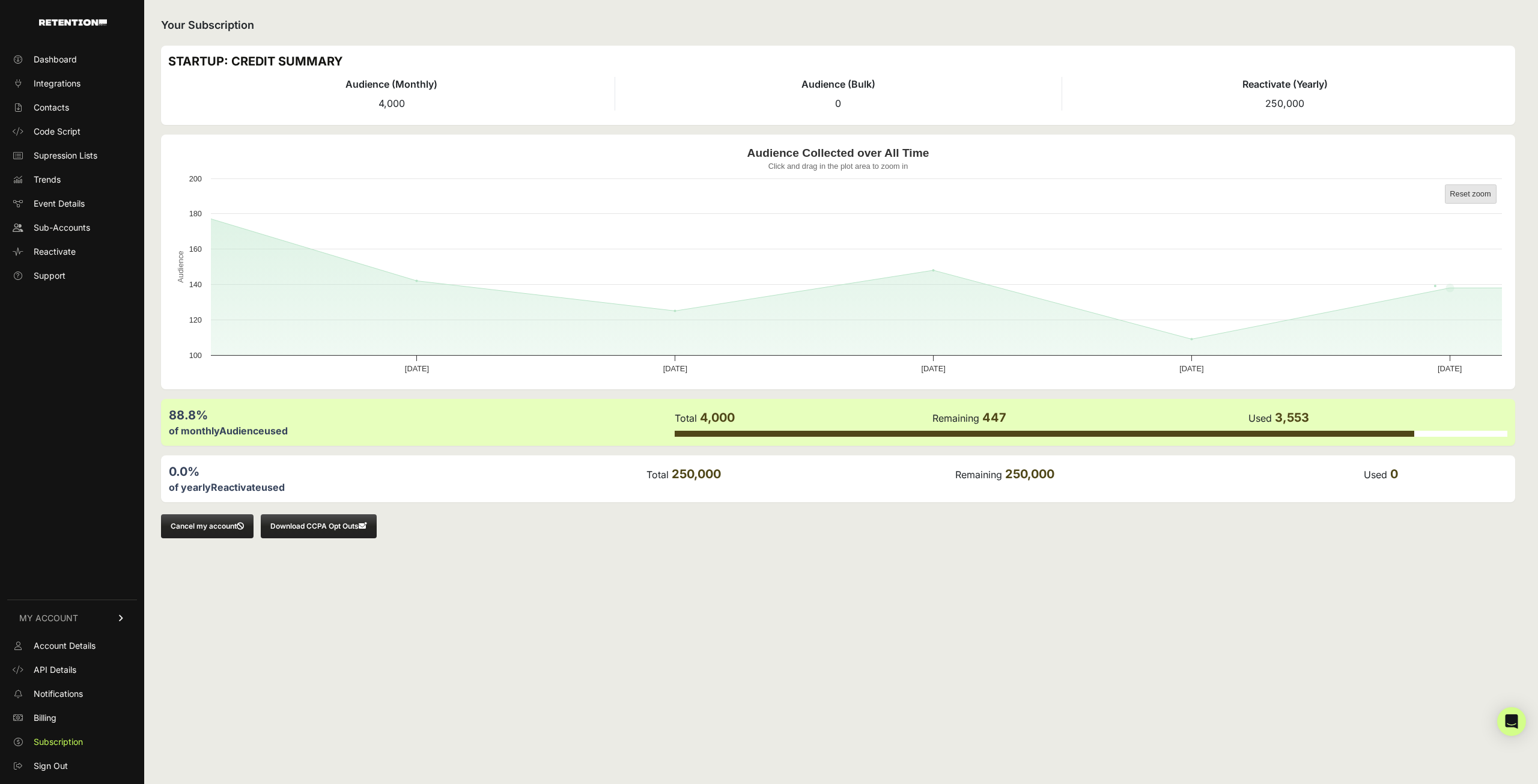
click at [1479, 192] on text "Reset zoom" at bounding box center [1470, 194] width 41 height 9
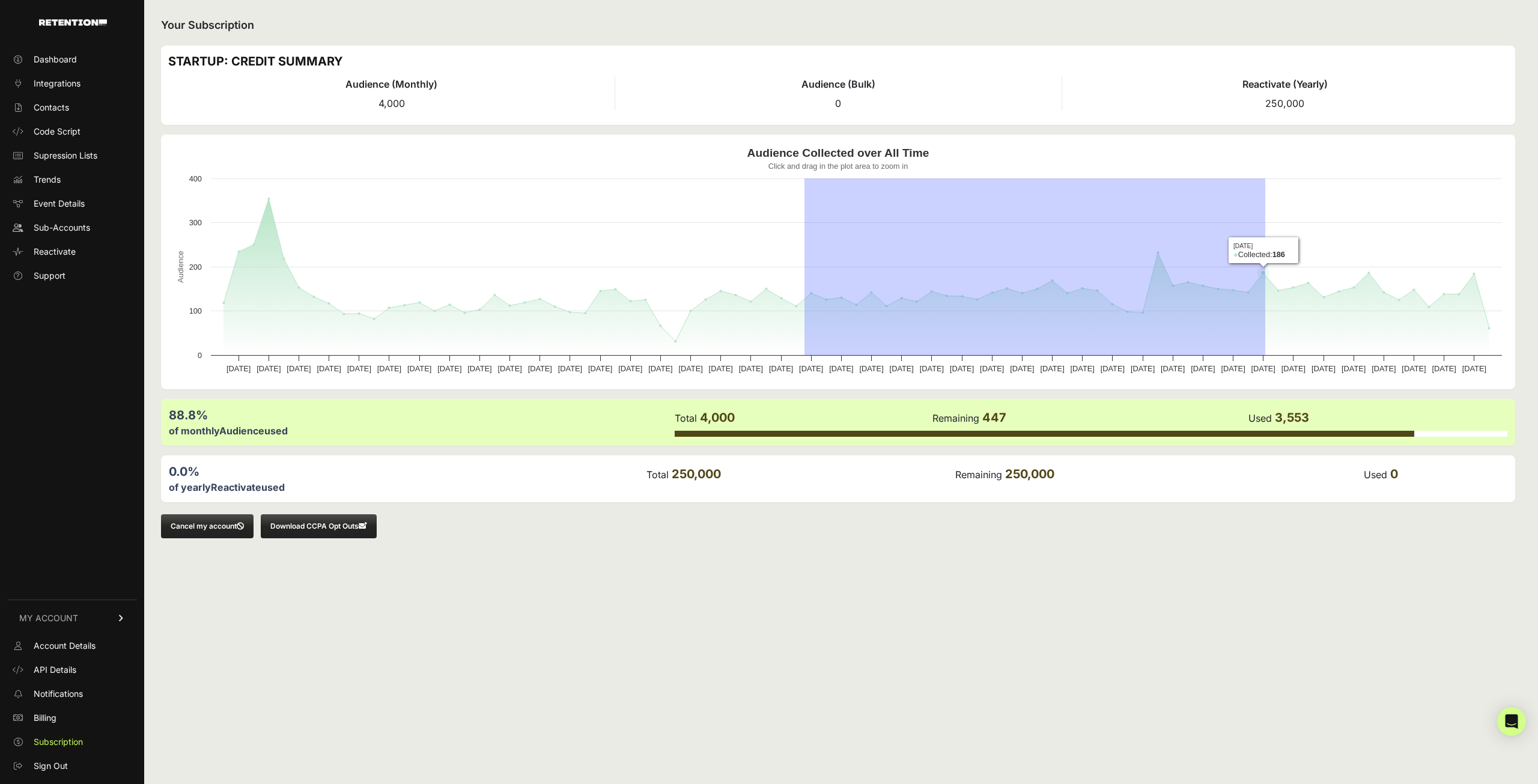
drag, startPoint x: 805, startPoint y: 313, endPoint x: 1265, endPoint y: 311, distance: 460.0
